Goal: Task Accomplishment & Management: Manage account settings

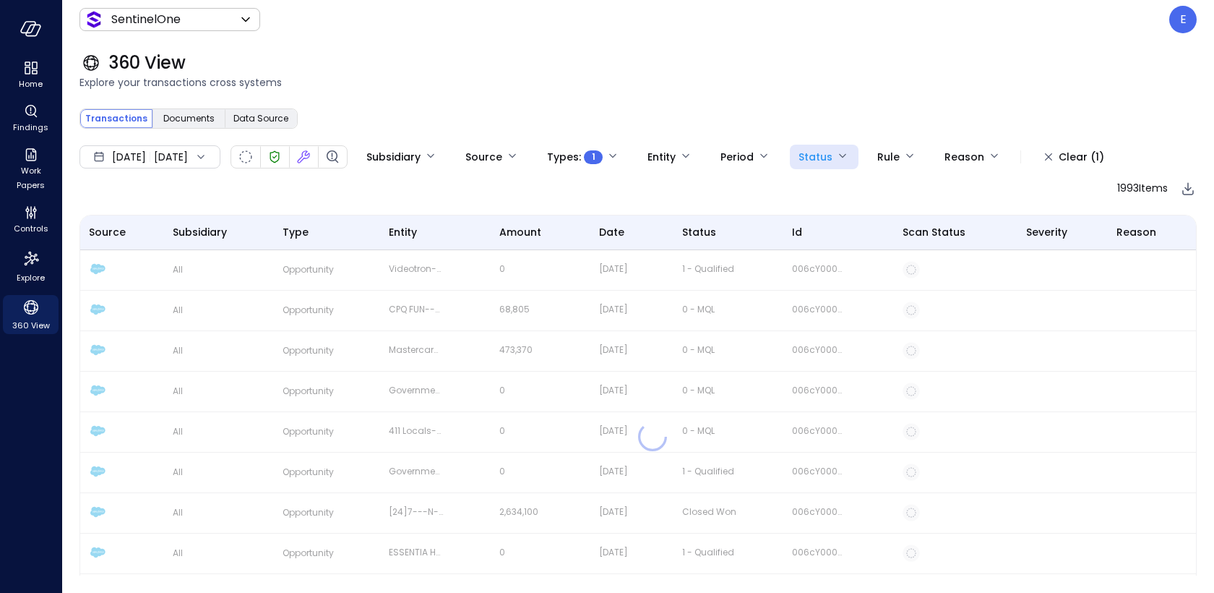
scroll to position [1214, 0]
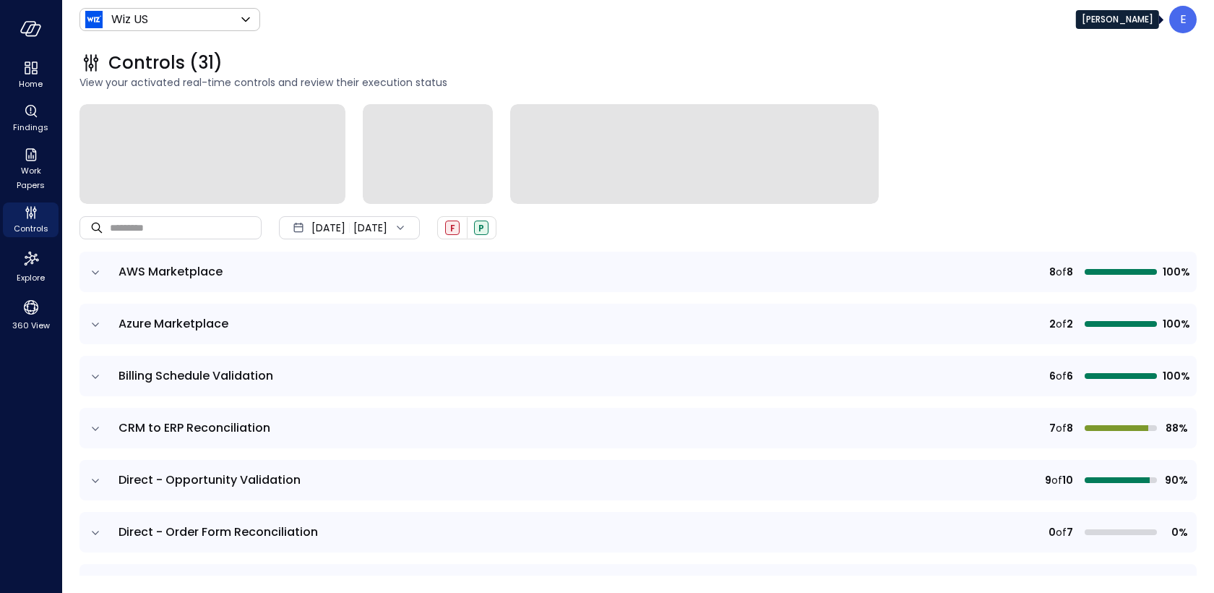
click at [1175, 25] on div "E" at bounding box center [1182, 19] width 27 height 27
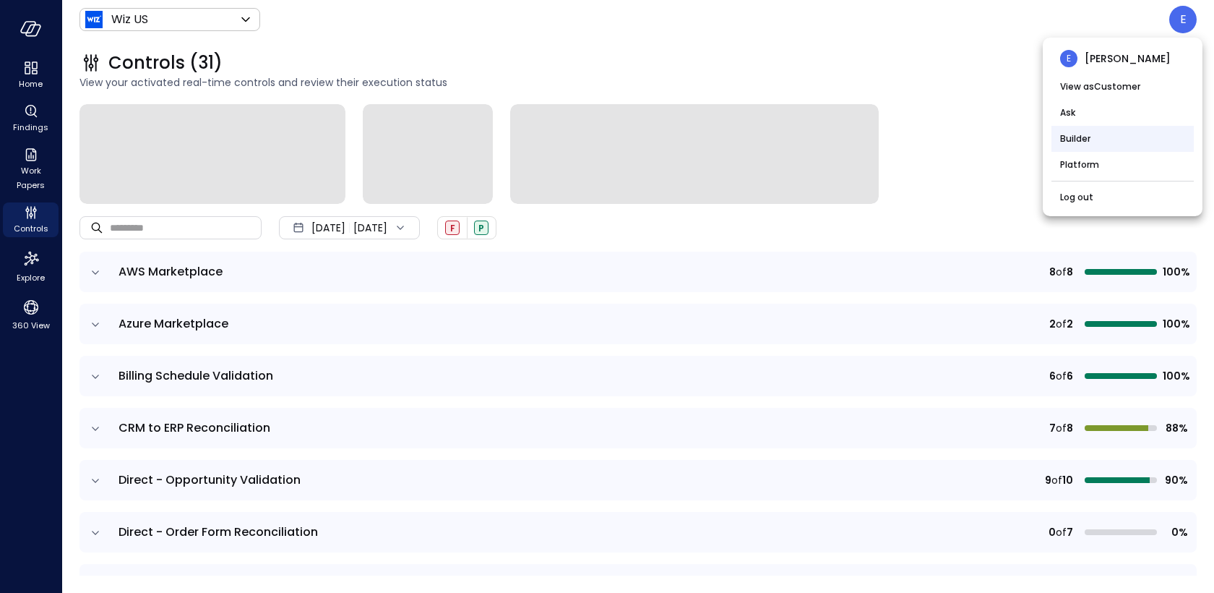
click at [1080, 137] on li "Builder" at bounding box center [1122, 139] width 142 height 26
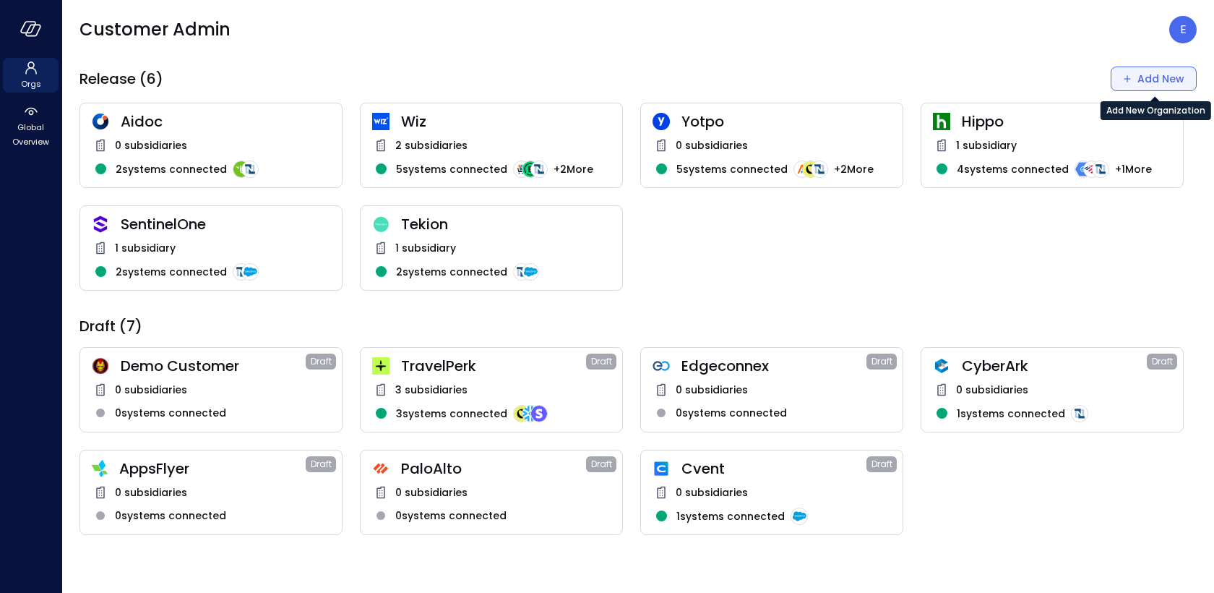
click at [1137, 74] on button "Add New" at bounding box center [1154, 78] width 86 height 25
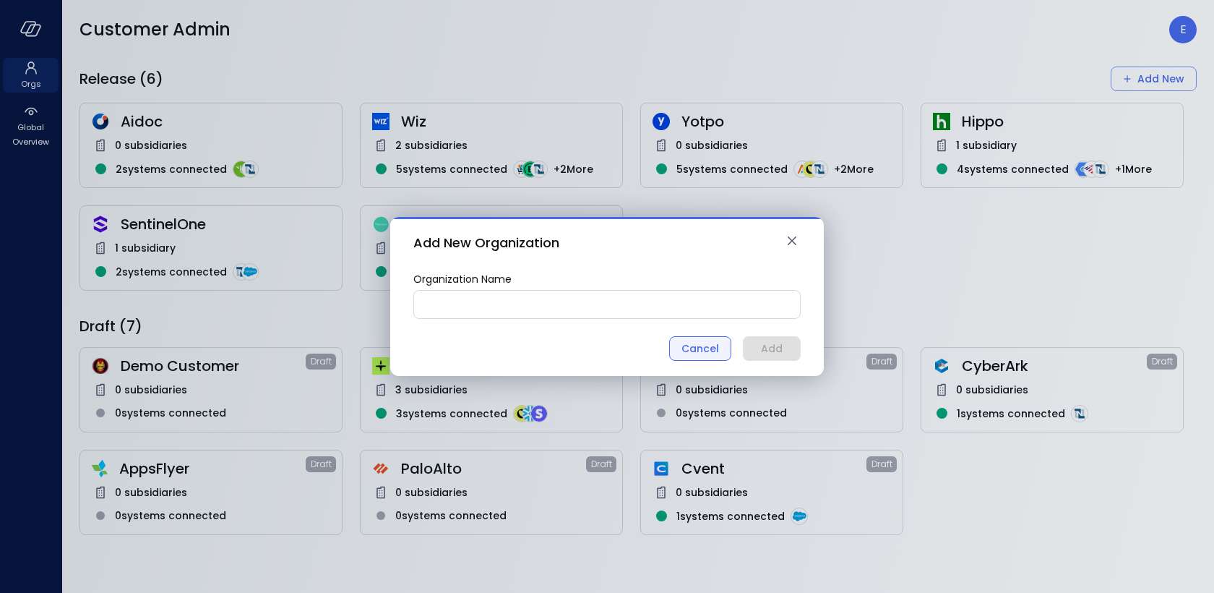
click at [711, 350] on div "Cancel" at bounding box center [700, 349] width 38 height 18
